Goal: Check status: Check status

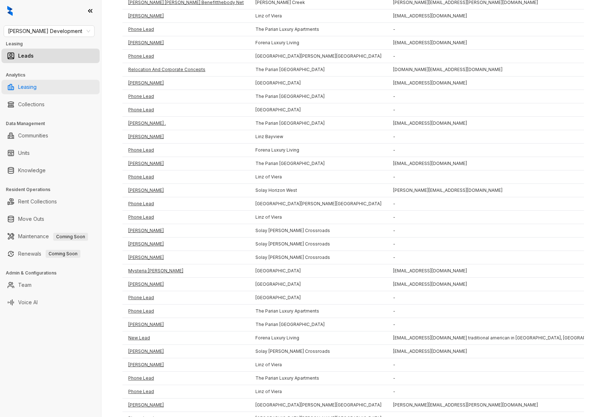
scroll to position [254, 0]
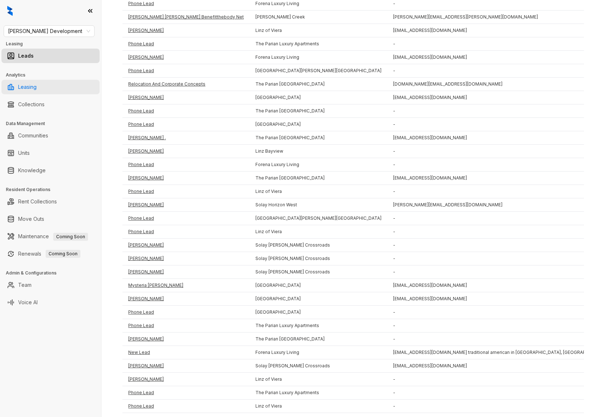
click at [36, 84] on link "Leasing" at bounding box center [27, 87] width 18 height 14
select select "******"
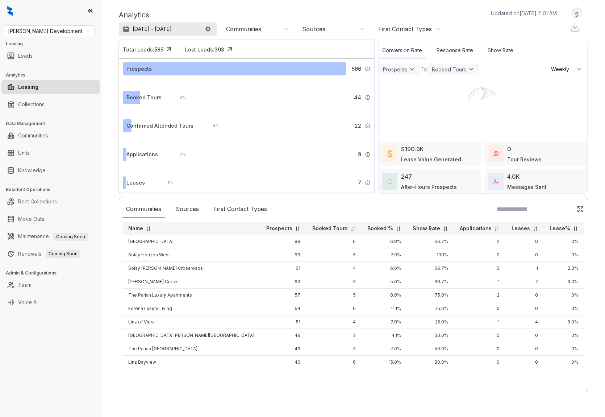
click at [170, 28] on p "[DATE] - [DATE]" at bounding box center [152, 28] width 39 height 7
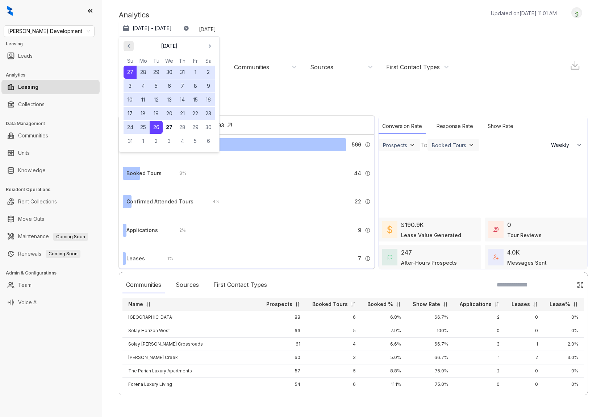
click at [129, 46] on icon "button" at bounding box center [128, 45] width 7 height 7
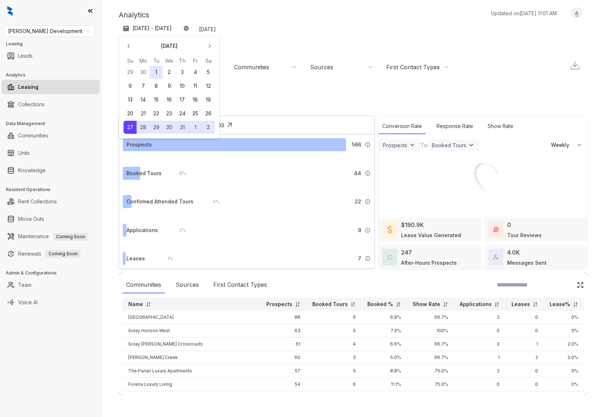
click at [155, 71] on button "1" at bounding box center [156, 72] width 13 height 13
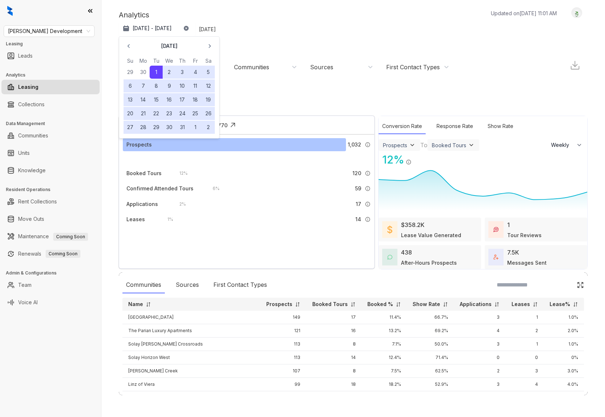
click at [182, 126] on button "31" at bounding box center [182, 127] width 13 height 13
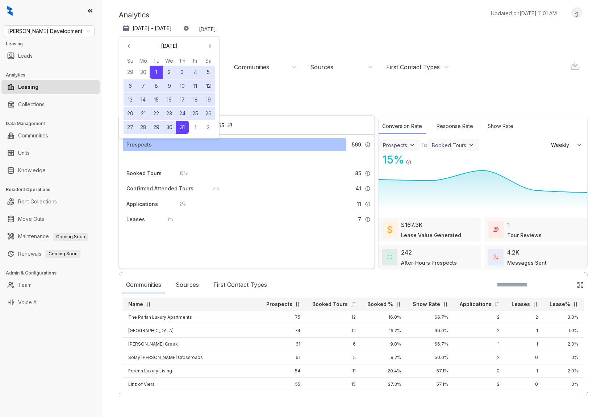
click at [211, 13] on div "Analytics Updated on Aug 27, 2025, 11:01 AM" at bounding box center [341, 14] width 445 height 11
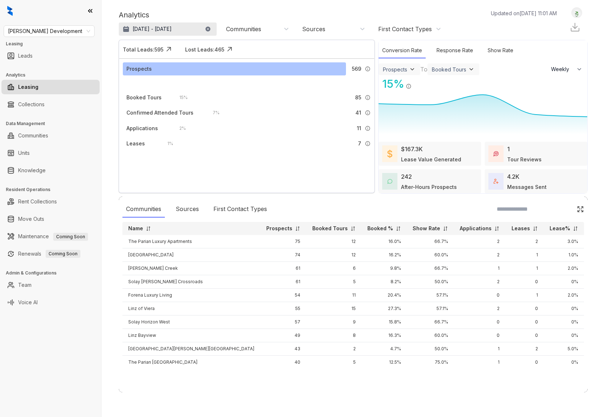
click at [157, 33] on button "Jul 1 - 31, 2025" at bounding box center [168, 28] width 98 height 13
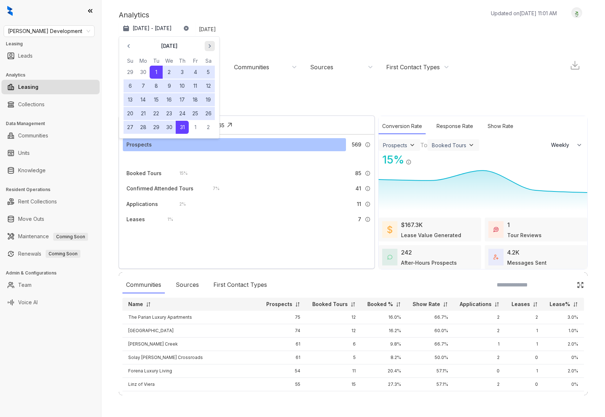
click at [211, 46] on icon "button" at bounding box center [209, 45] width 7 height 7
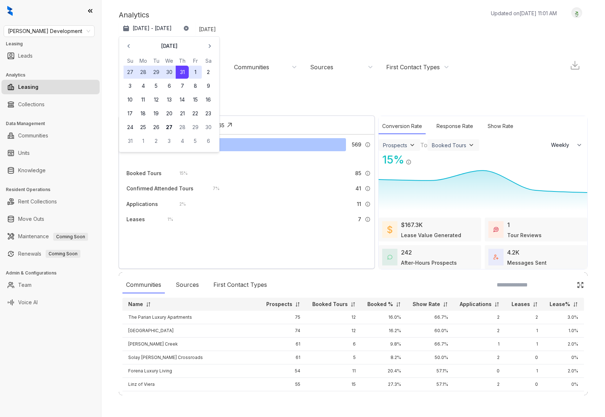
click at [191, 73] on button "1" at bounding box center [195, 72] width 13 height 13
click at [171, 131] on button "27" at bounding box center [169, 127] width 13 height 13
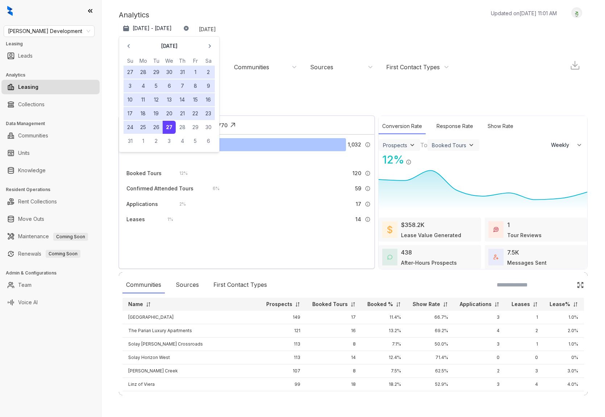
click at [265, 17] on div "Analytics Updated on Aug 27, 2025, 11:01 AM" at bounding box center [341, 14] width 445 height 11
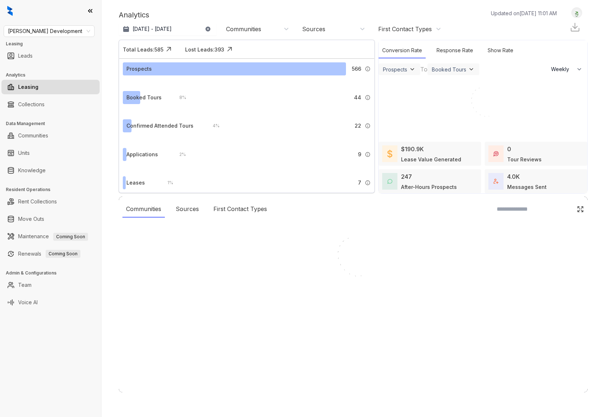
select select "******"
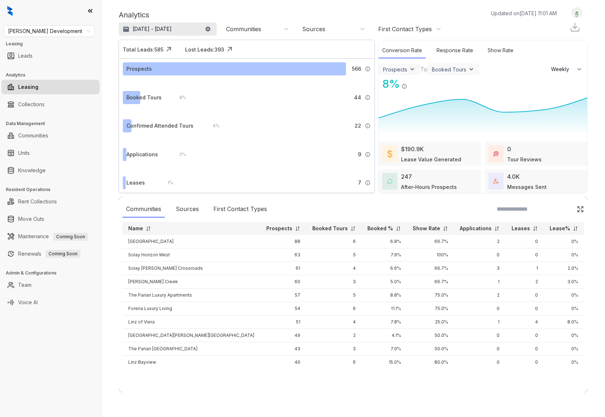
click at [169, 29] on p "[DATE] - [DATE]" at bounding box center [152, 28] width 39 height 7
